Goal: Use online tool/utility

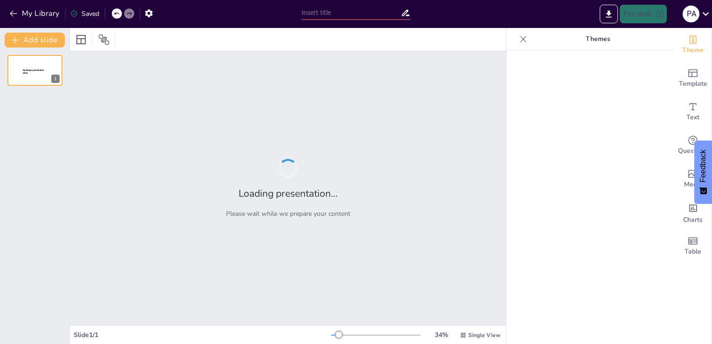
type input "La Intersección entre Economía y Medio Ambiente: Un Enfoque Integral"
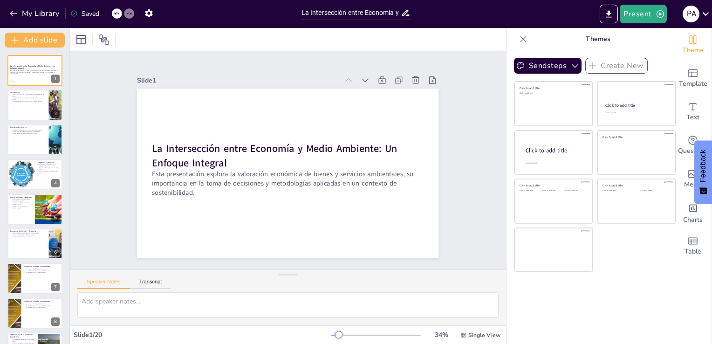
checkbox input "true"
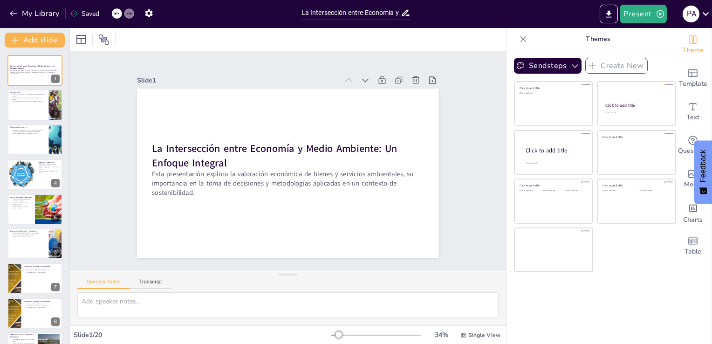
checkbox input "true"
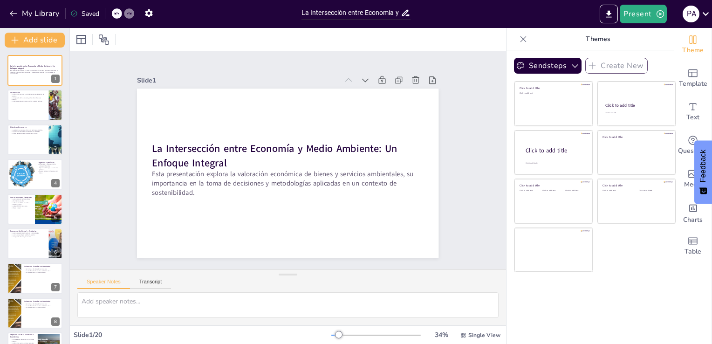
checkbox input "true"
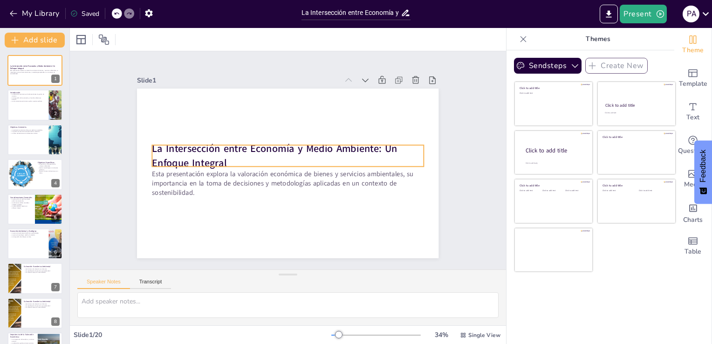
checkbox input "true"
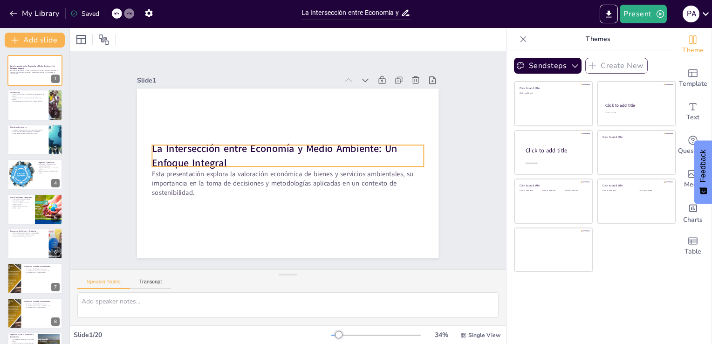
checkbox input "true"
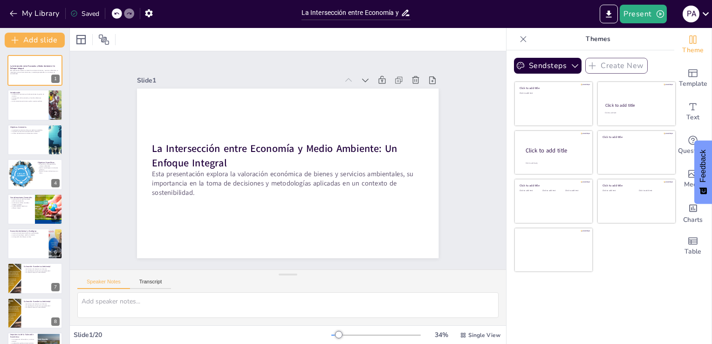
checkbox input "true"
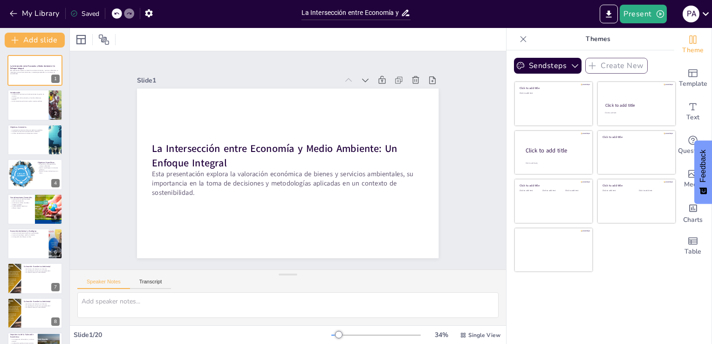
checkbox input "true"
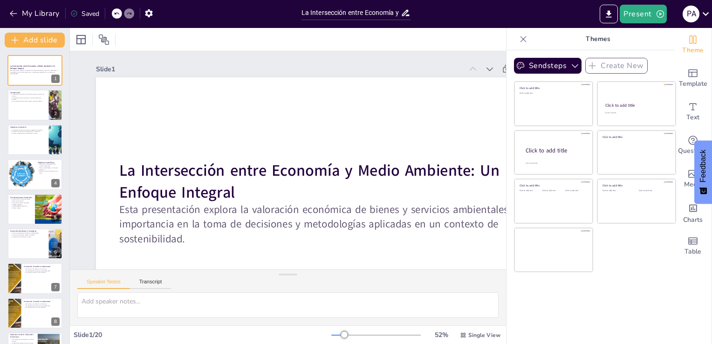
checkbox input "true"
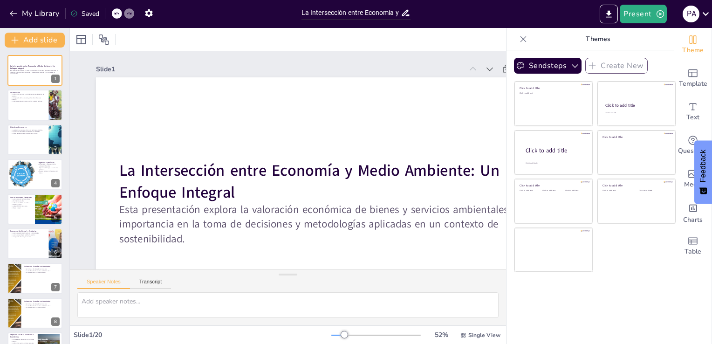
checkbox input "true"
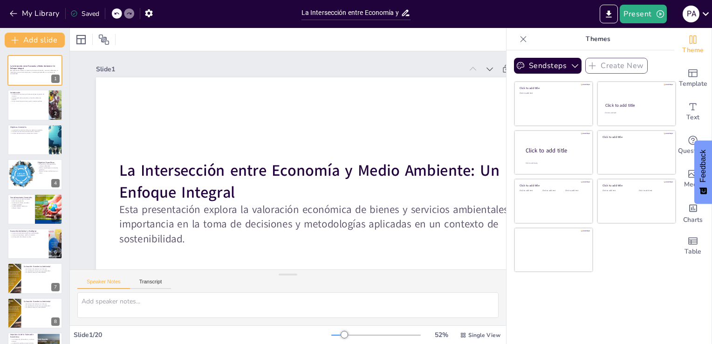
checkbox input "true"
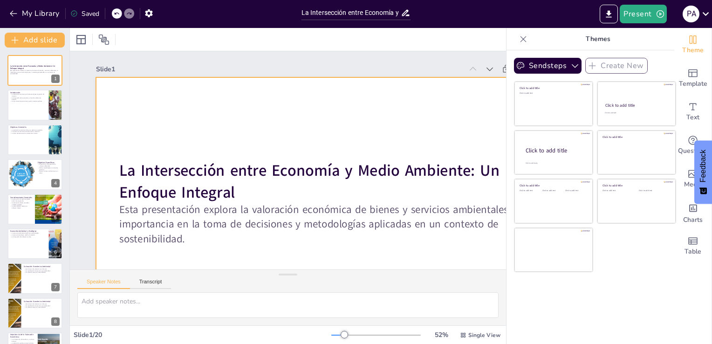
checkbox input "true"
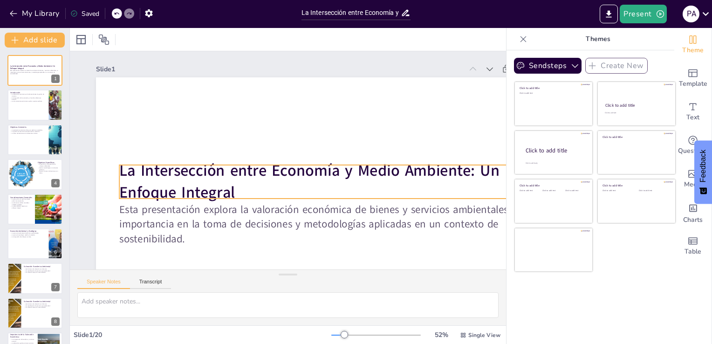
checkbox input "true"
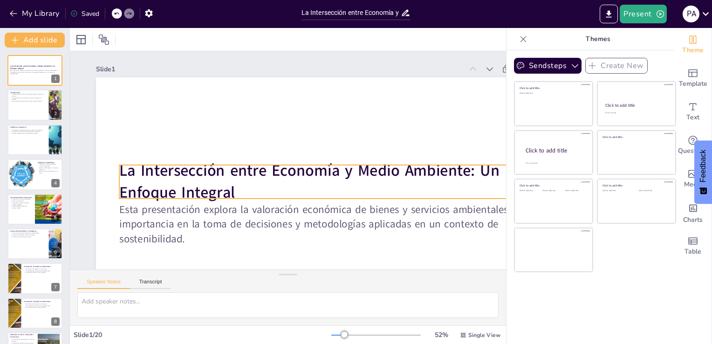
checkbox input "true"
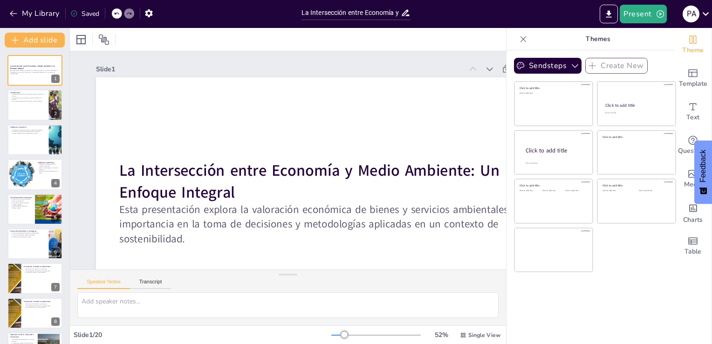
checkbox input "true"
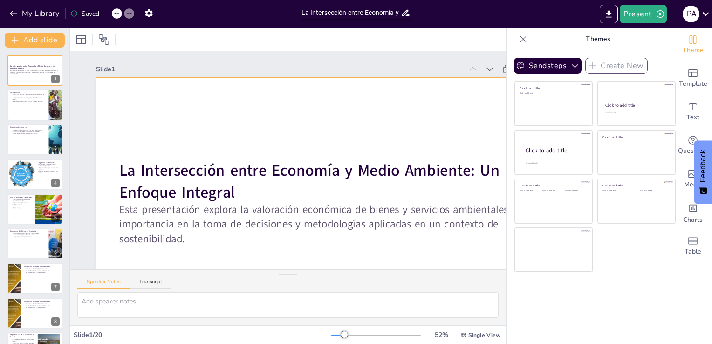
checkbox input "true"
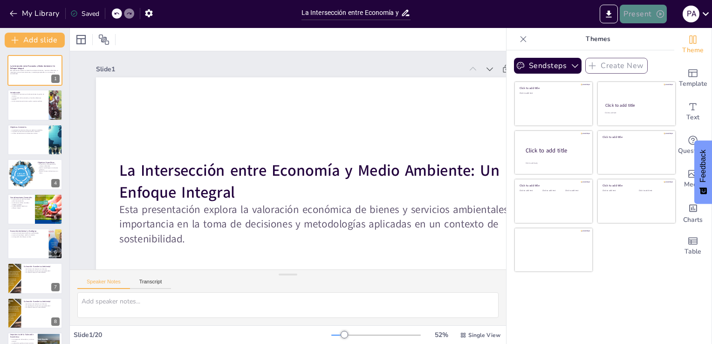
click at [651, 11] on button "Present" at bounding box center [643, 14] width 47 height 19
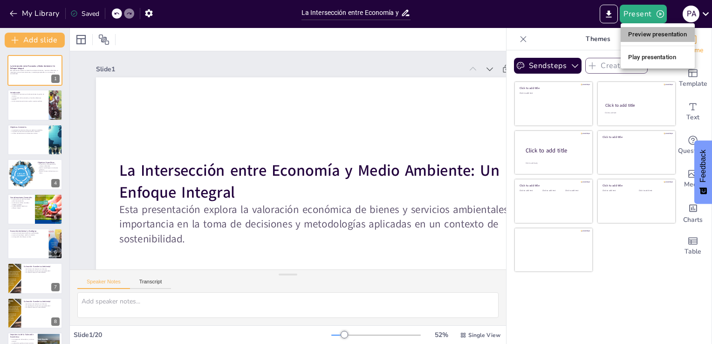
click at [632, 35] on li "Preview presentation" at bounding box center [658, 34] width 74 height 15
